Goal: Use online tool/utility: Utilize a website feature to perform a specific function

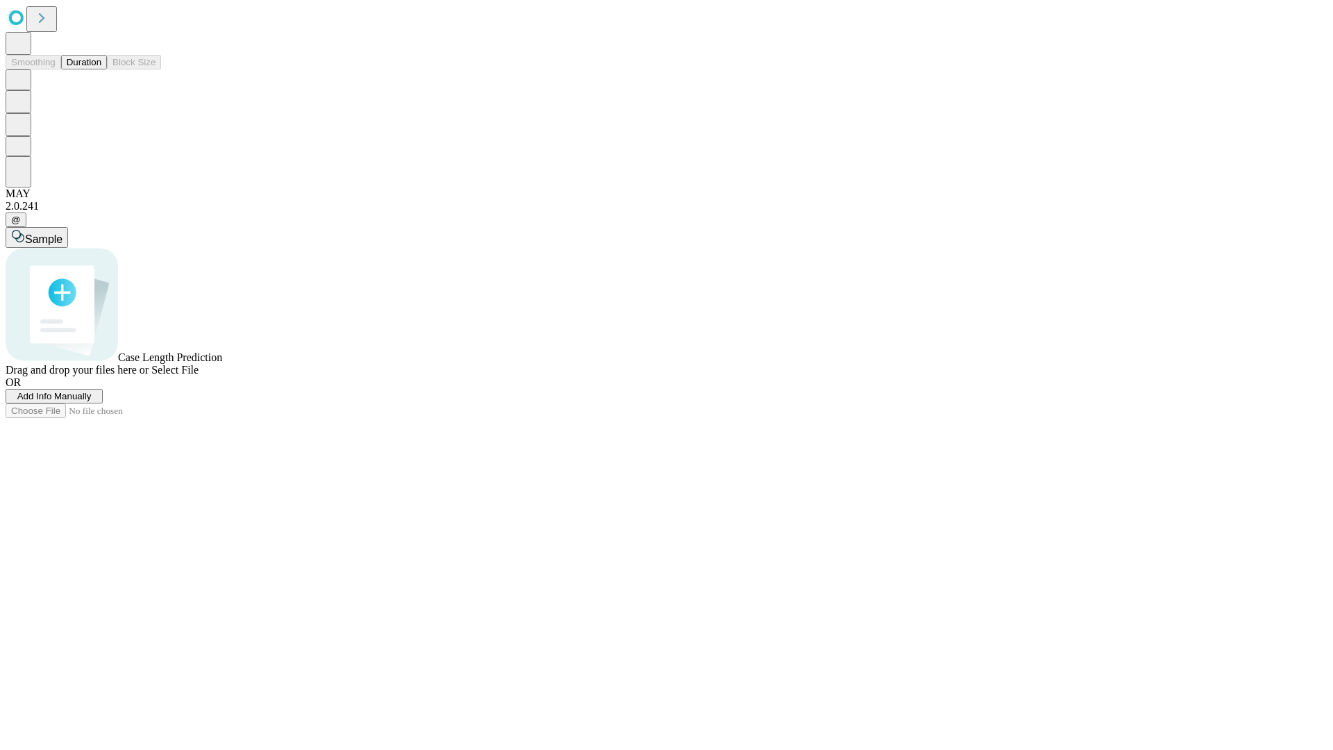
click at [101, 69] on button "Duration" at bounding box center [84, 62] width 46 height 15
click at [199, 376] on span "Select File" at bounding box center [174, 370] width 47 height 12
